Goal: Information Seeking & Learning: Find contact information

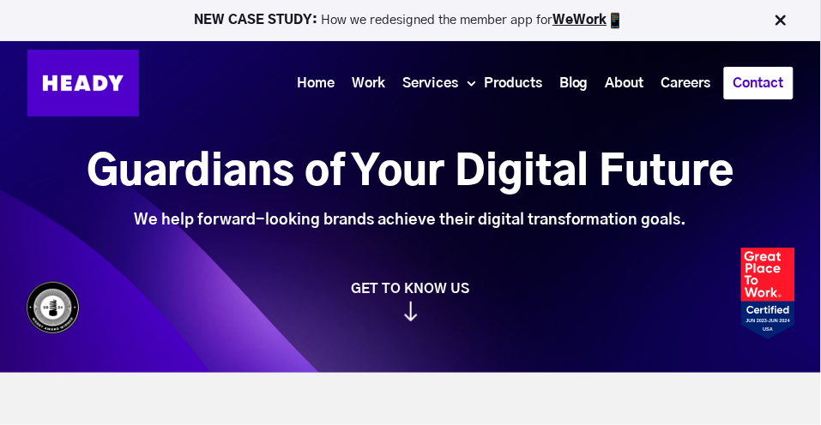
click at [749, 79] on link "Contact" at bounding box center [759, 83] width 68 height 31
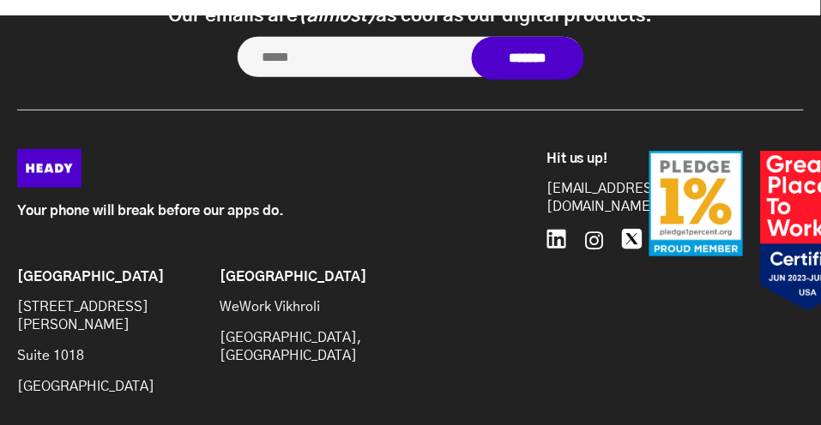
scroll to position [1438, 0]
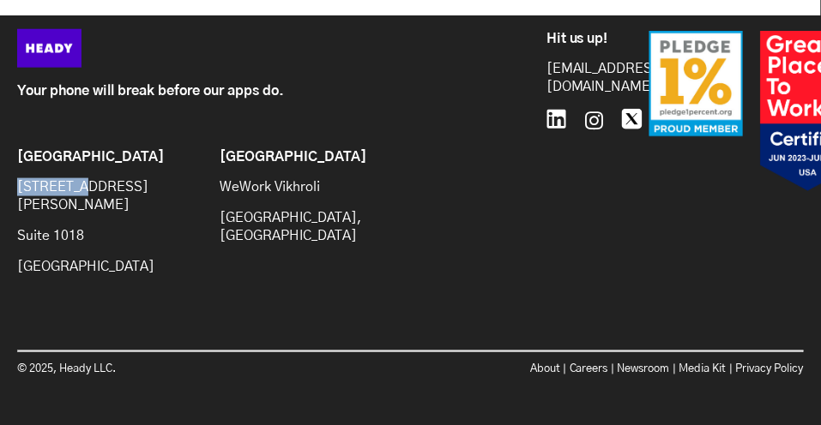
drag, startPoint x: 15, startPoint y: 198, endPoint x: 76, endPoint y: 201, distance: 61.8
click at [76, 201] on div "Your phone will break before our apps do. Brooklyn [STREET_ADDRESS][PERSON_NAME…" at bounding box center [410, 212] width 821 height 367
copy p "[STREET_ADDRESS][PERSON_NAME]"
click at [515, 161] on div "Your phone will break before our apps do. Brooklyn [STREET_ADDRESS][PERSON_NAME…" at bounding box center [275, 163] width 516 height 268
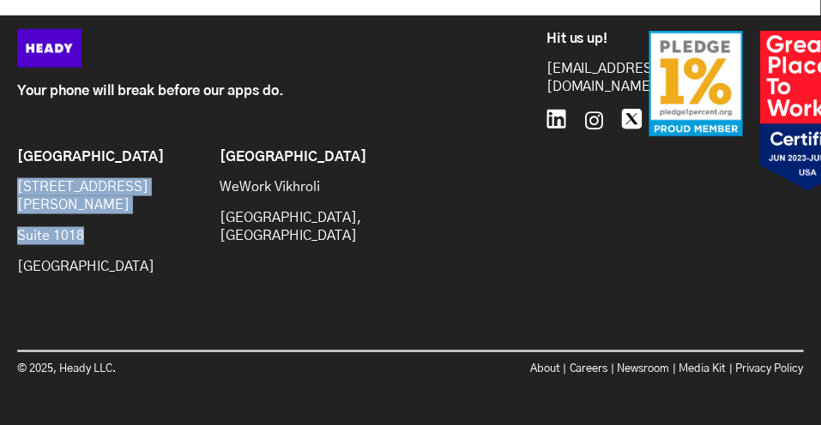
drag, startPoint x: 16, startPoint y: 199, endPoint x: 120, endPoint y: 240, distance: 111.6
click at [120, 240] on div "Your phone will break before our apps do. Brooklyn [STREET_ADDRESS][PERSON_NAME…" at bounding box center [410, 212] width 821 height 367
copy div "[STREET_ADDRESS][PERSON_NAME]"
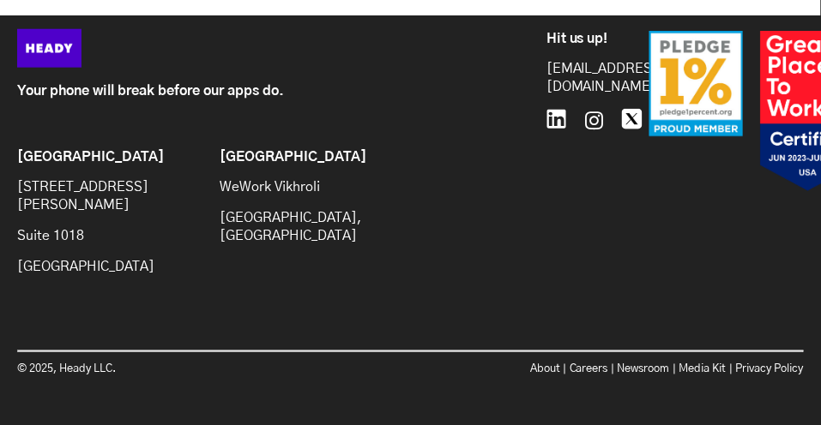
click at [116, 260] on p "[GEOGRAPHIC_DATA]" at bounding box center [110, 267] width 186 height 18
copy p "11201"
